Goal: Transaction & Acquisition: Purchase product/service

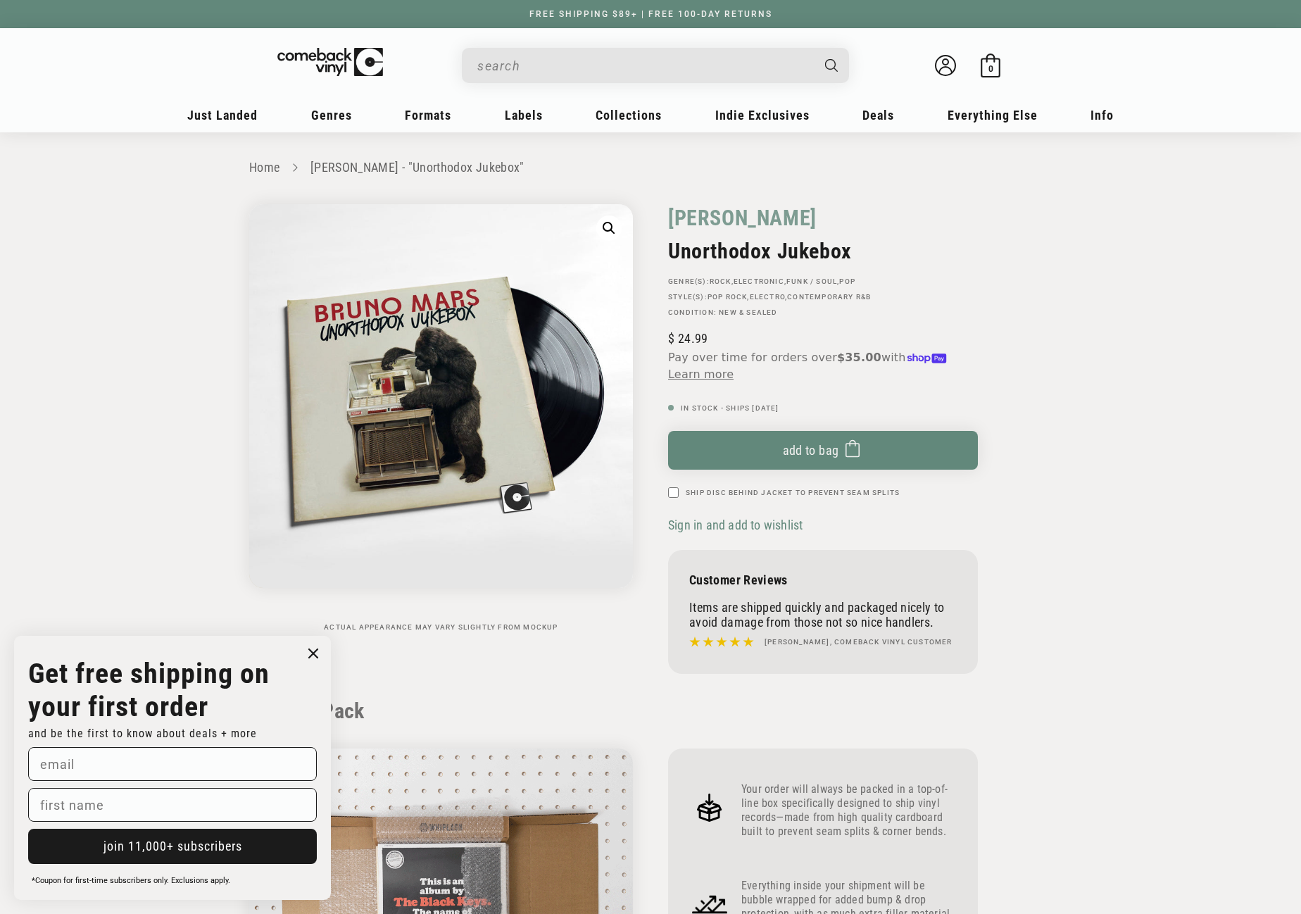
scroll to position [1337, 0]
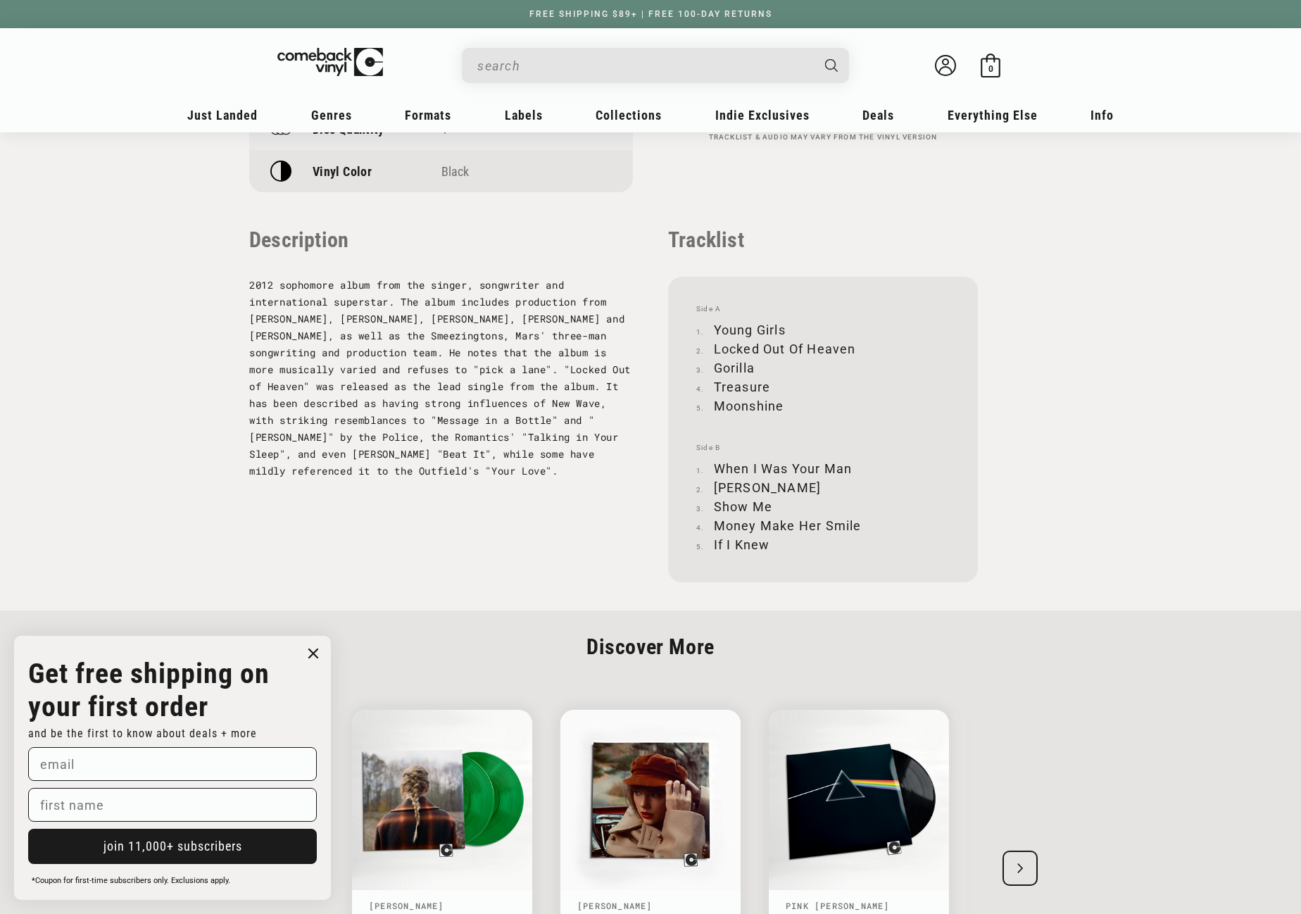
click at [563, 70] on input "When autocomplete results are available use up and down arrows to review and en…" at bounding box center [644, 65] width 334 height 29
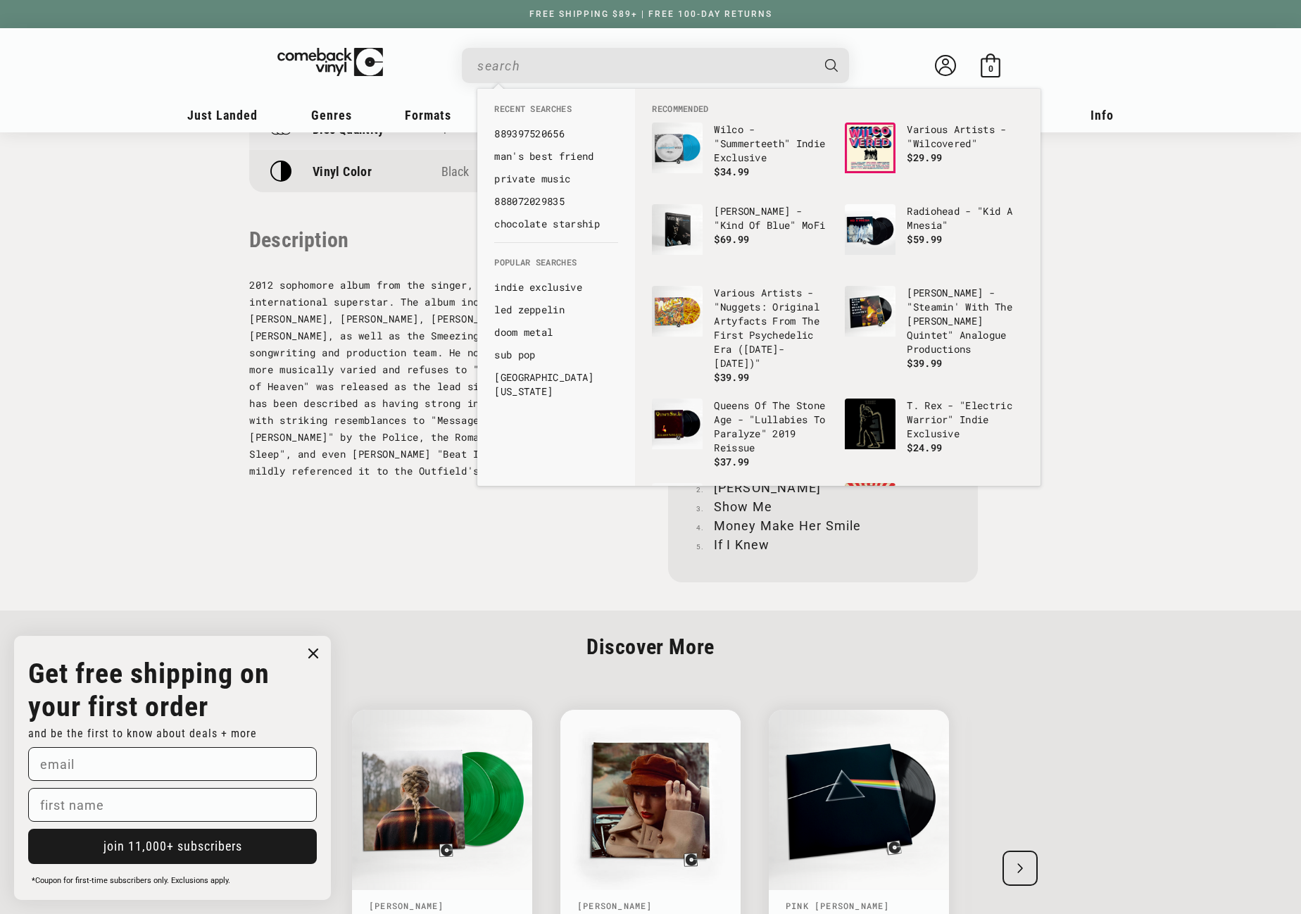
paste input "888751805910"
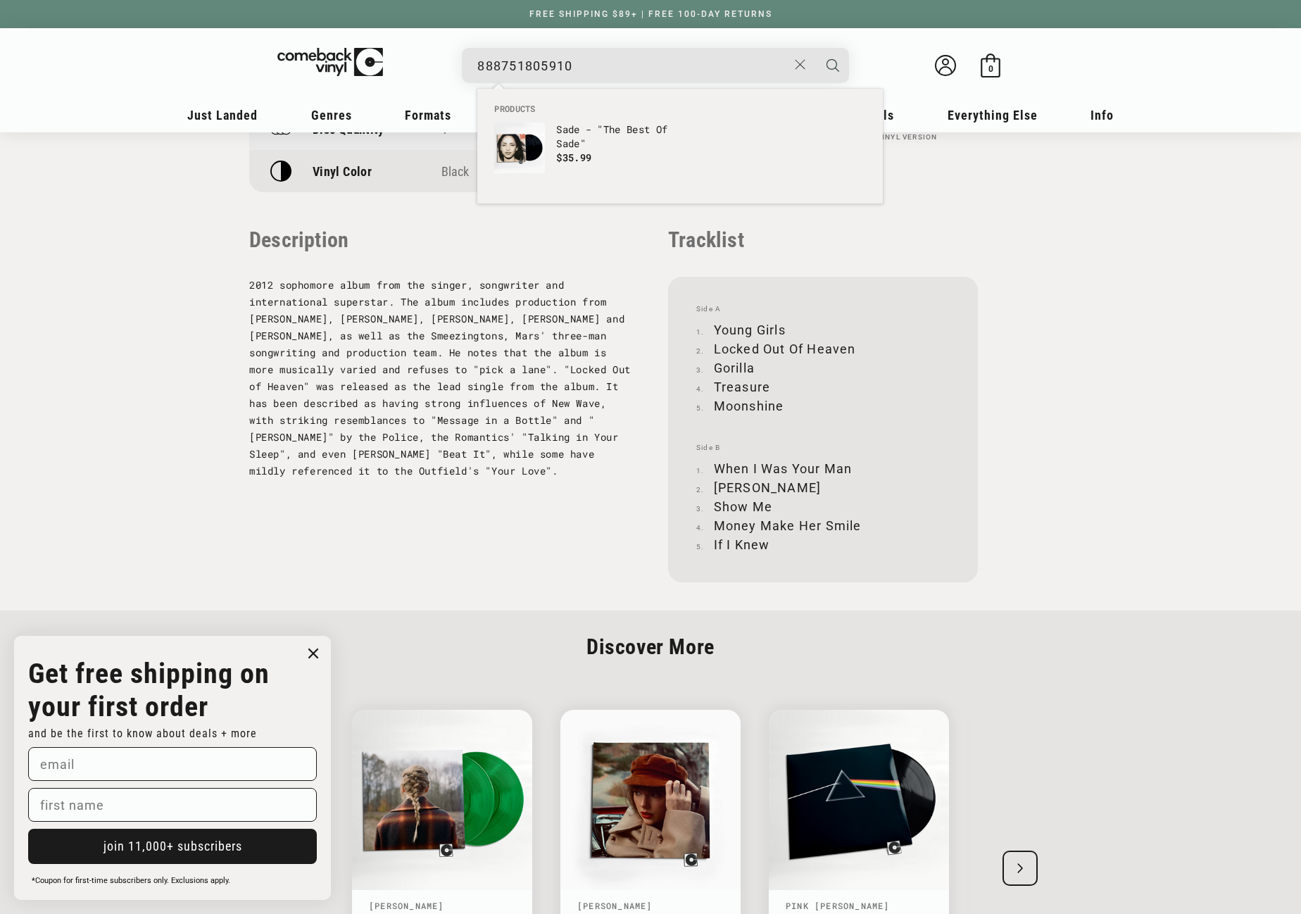
type input "888751805910"
click at [833, 64] on icon "Search" at bounding box center [832, 65] width 13 height 13
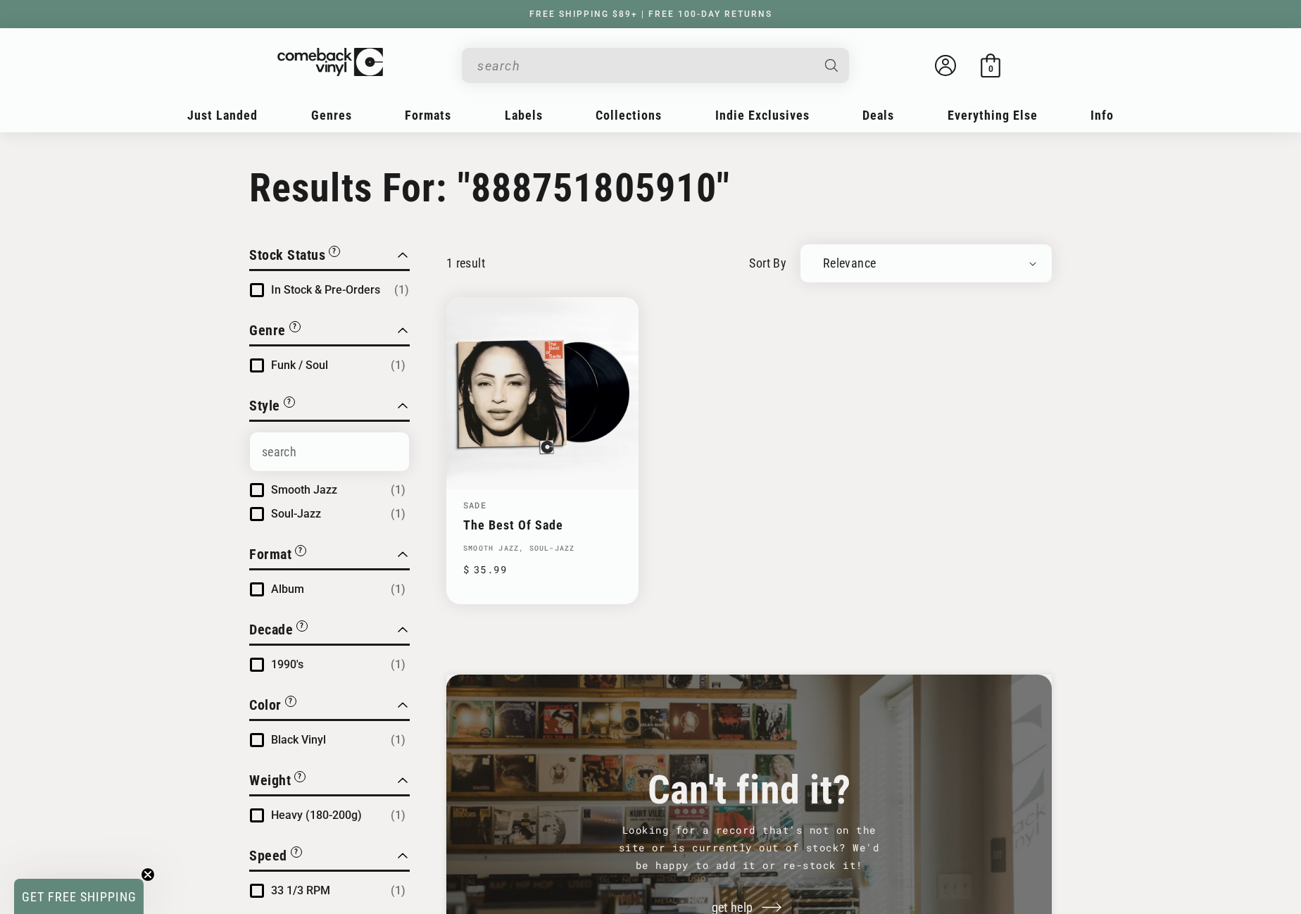
type input "888751805910"
click at [531, 517] on link "The Best Of Sade" at bounding box center [542, 524] width 158 height 15
